Goal: Task Accomplishment & Management: Manage account settings

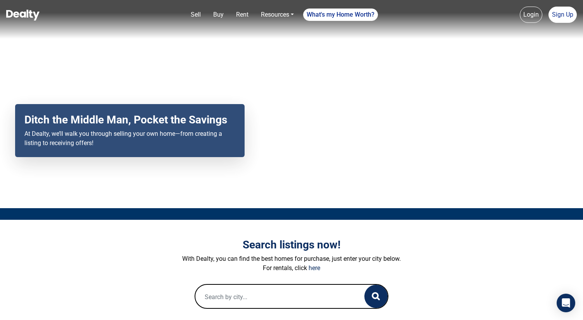
click at [533, 19] on link "Login" at bounding box center [530, 15] width 22 height 16
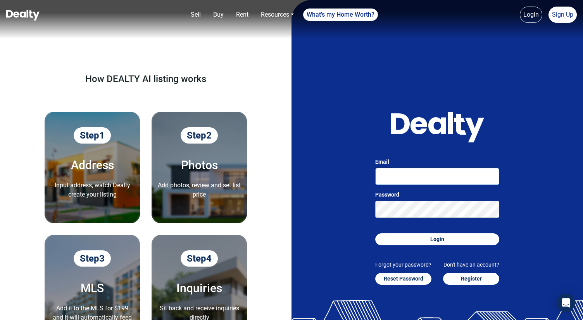
click at [433, 174] on input "Email" at bounding box center [437, 176] width 124 height 17
click at [422, 178] on input "suryaprakash+2@getcarnera.com" at bounding box center [437, 176] width 124 height 17
type input "suryaprakash+3@getcarnera.com"
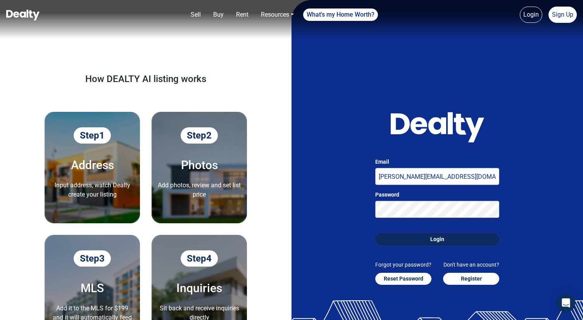
click at [440, 235] on button "Login" at bounding box center [437, 240] width 124 height 12
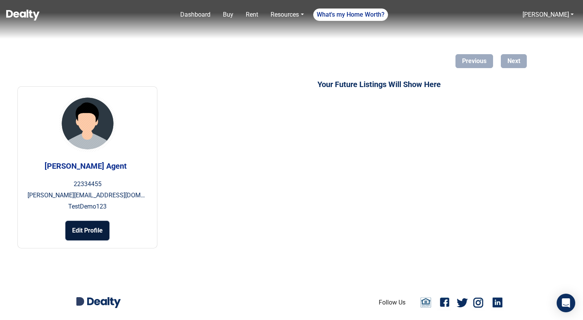
click at [83, 230] on button "Edit Profile" at bounding box center [87, 230] width 44 height 19
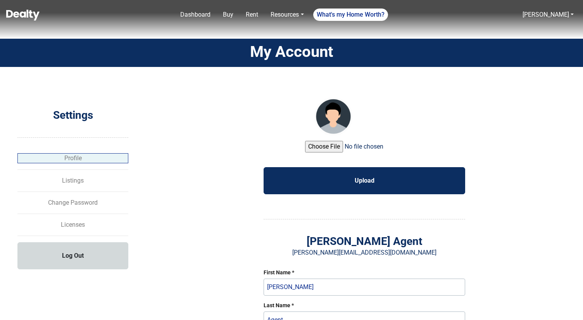
select select "agent"
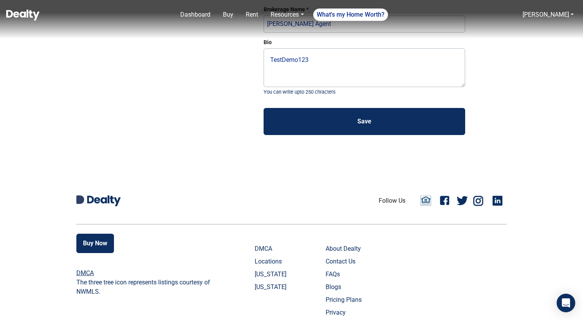
scroll to position [452, 0]
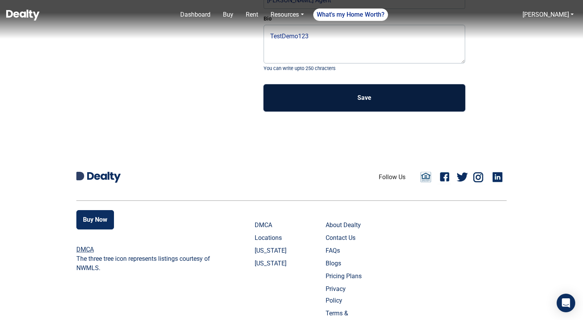
click at [381, 104] on button "Save" at bounding box center [363, 97] width 201 height 27
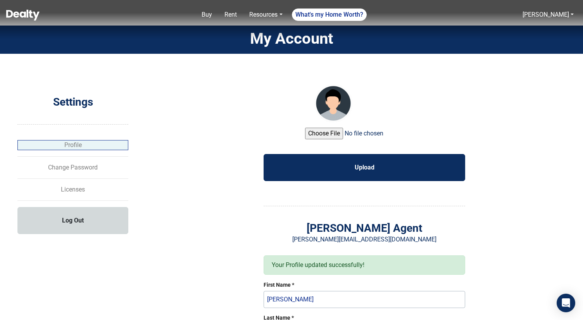
scroll to position [12, 0]
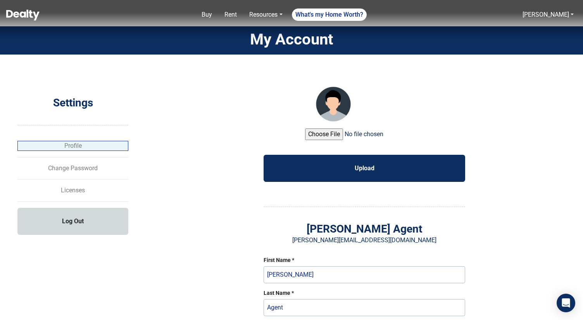
click at [24, 15] on img at bounding box center [22, 15] width 33 height 11
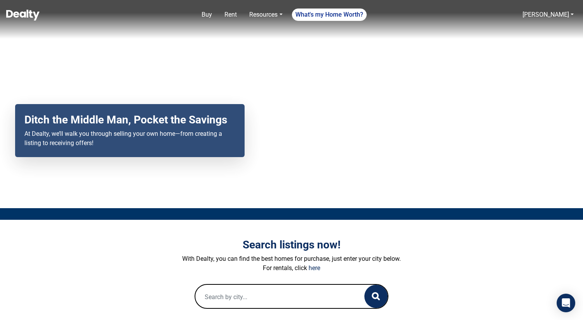
click at [19, 16] on img at bounding box center [22, 15] width 33 height 11
